Goal: Information Seeking & Learning: Learn about a topic

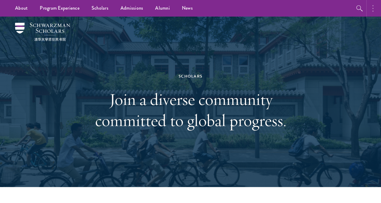
click at [371, 6] on button "button" at bounding box center [374, 8] width 13 height 17
click at [307, 8] on icon "button" at bounding box center [307, 8] width 1 height 7
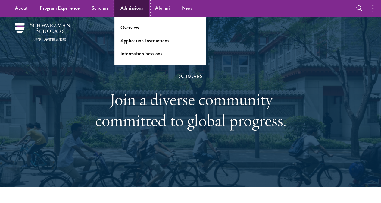
click at [124, 9] on link "Admissions" at bounding box center [131, 8] width 35 height 17
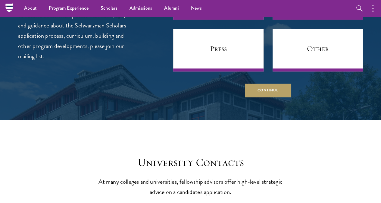
scroll to position [2358, 0]
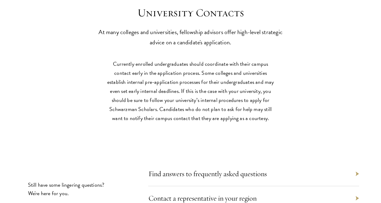
scroll to position [2508, 0]
